Goal: Check status

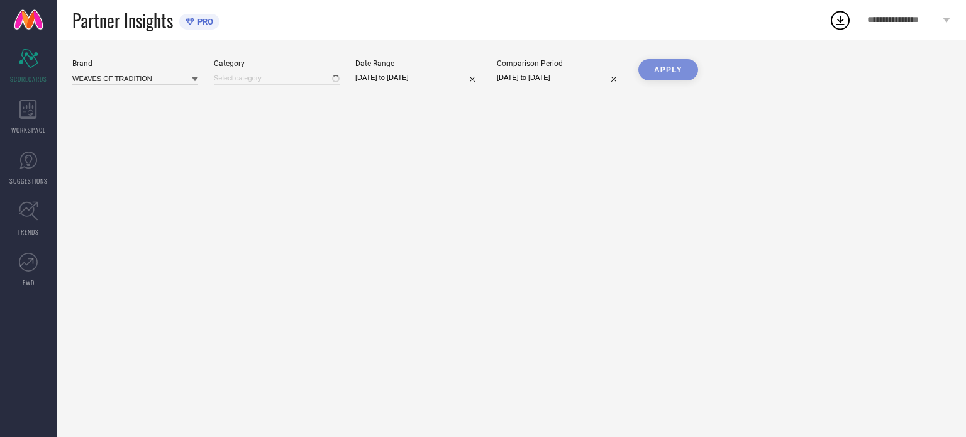
type input "All"
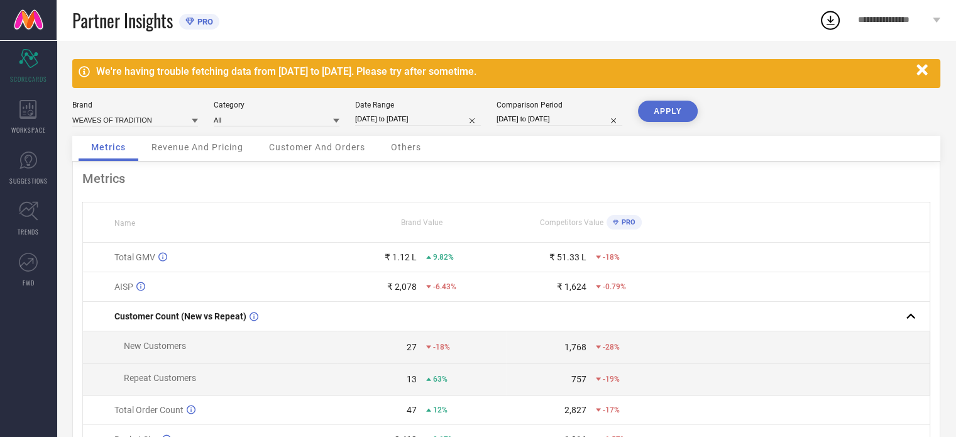
click at [413, 111] on div "Date Range 01-09-2025 to 08-09-2025" at bounding box center [418, 114] width 126 height 26
click at [423, 116] on input "01-09-2025 to 08-09-2025" at bounding box center [418, 119] width 126 height 13
select select "8"
select select "2025"
select select "9"
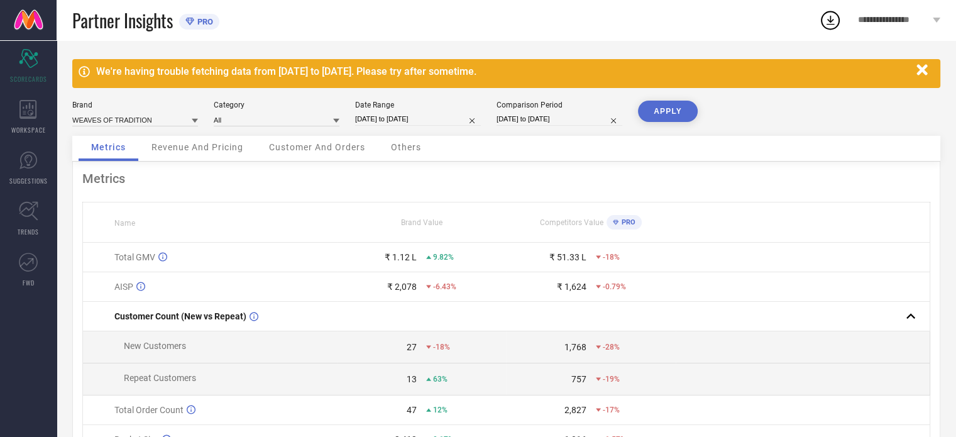
select select "2025"
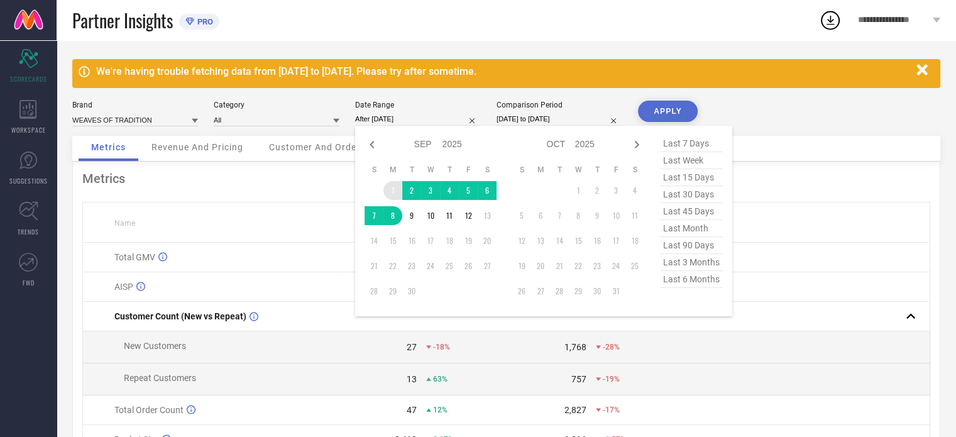
click at [391, 188] on td "1" at bounding box center [393, 190] width 19 height 19
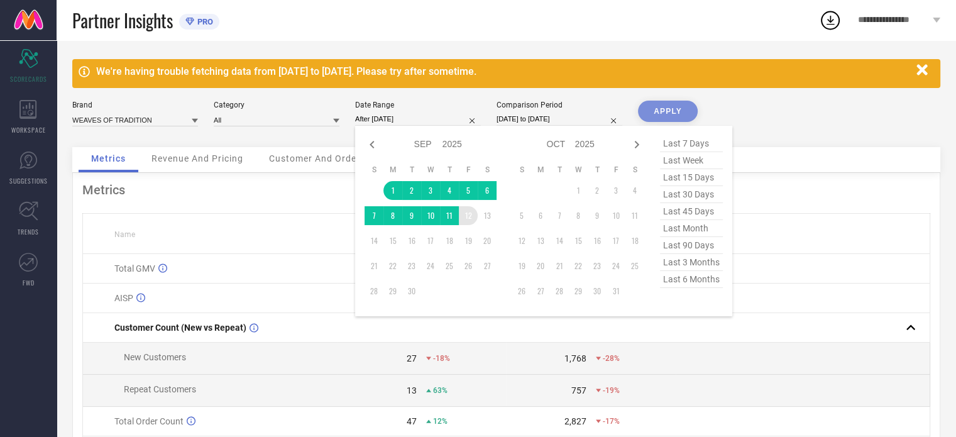
type input "01-09-2025 to 12-09-2025"
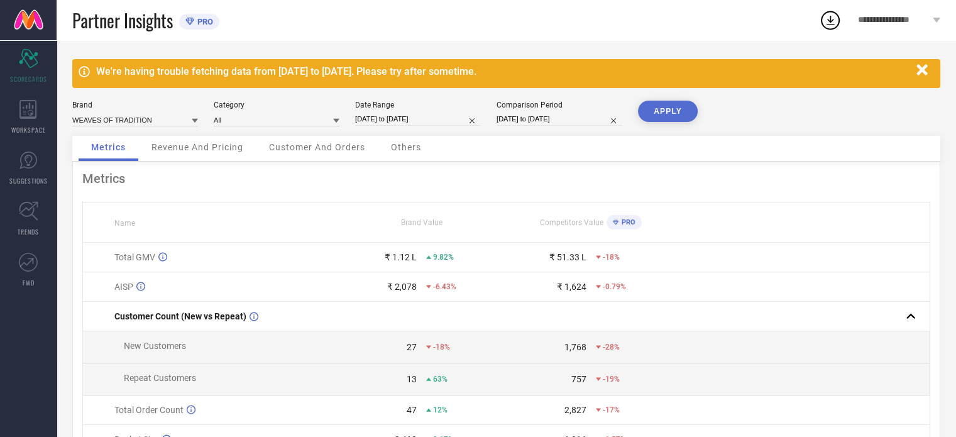
click at [677, 114] on button "APPLY" at bounding box center [668, 111] width 60 height 21
click at [535, 120] on input "01-08-2025 to 08-08-2025" at bounding box center [560, 119] width 126 height 13
select select "7"
select select "2025"
select select "8"
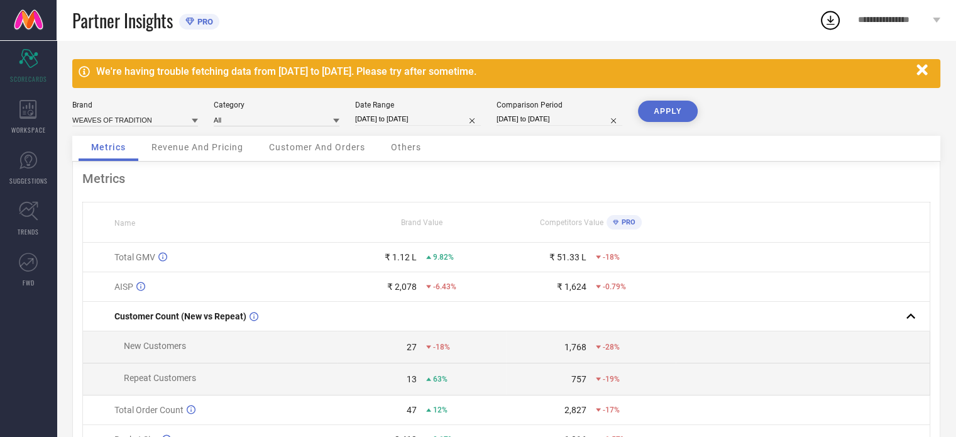
select select "2025"
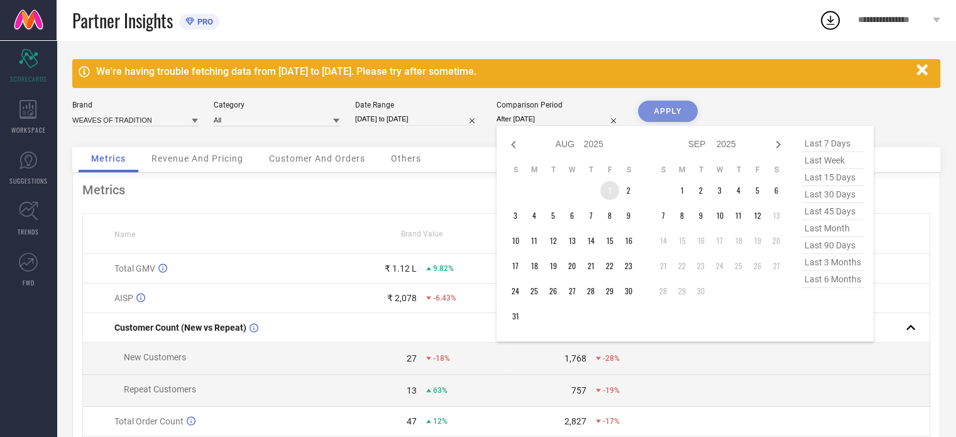
click at [609, 185] on td "1" at bounding box center [610, 190] width 19 height 19
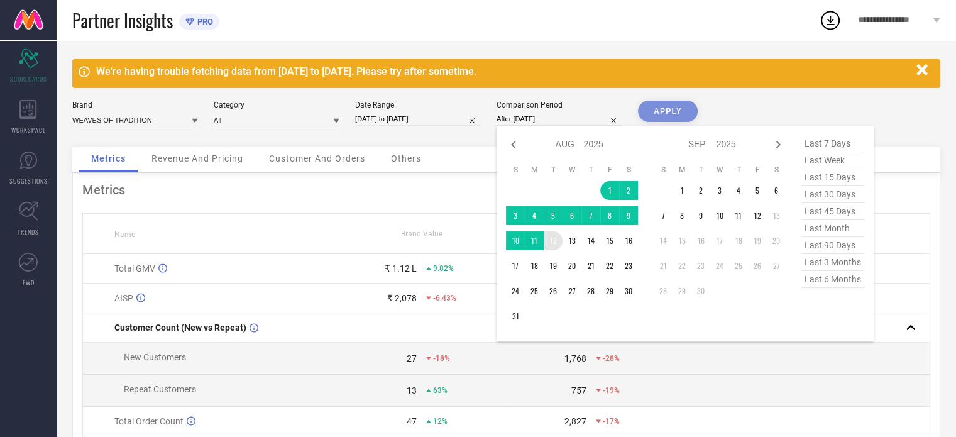
type input "01-08-2025 to 12-08-2025"
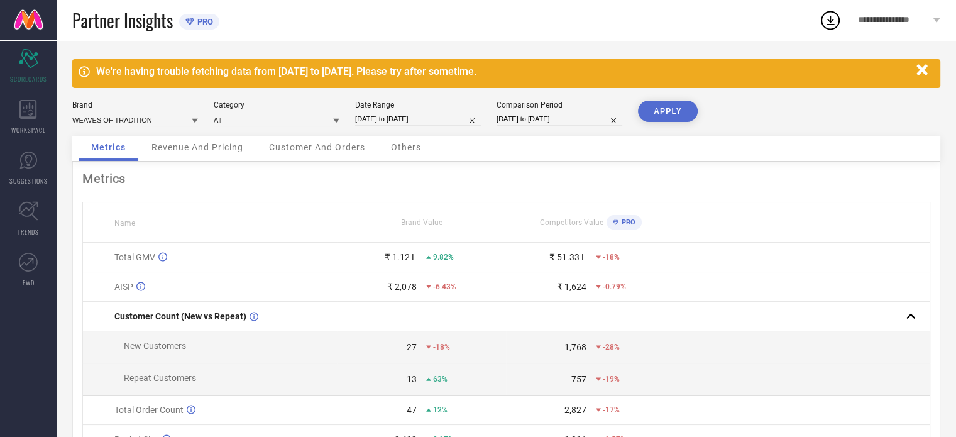
click at [679, 112] on button "APPLY" at bounding box center [668, 111] width 60 height 21
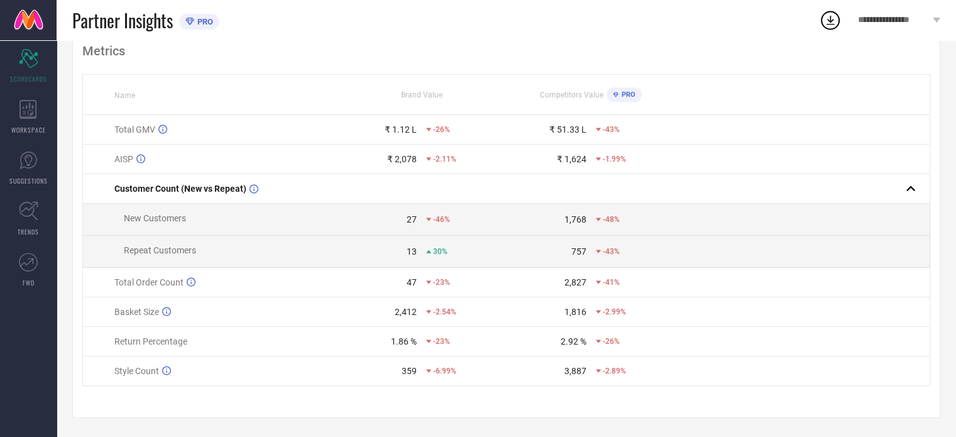
scroll to position [132, 0]
